Goal: Learn about a topic

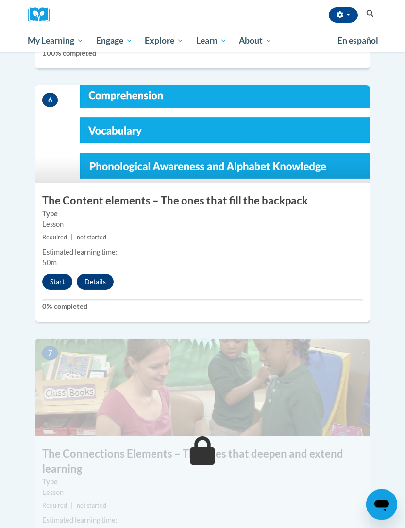
scroll to position [1536, 0]
click at [51, 274] on button "Start" at bounding box center [57, 282] width 30 height 16
